Goal: Task Accomplishment & Management: Use online tool/utility

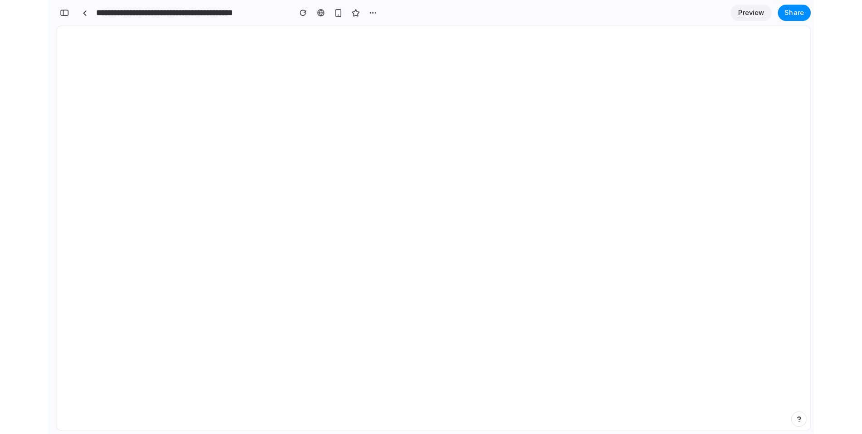
scroll to position [233, 0]
